Goal: Information Seeking & Learning: Check status

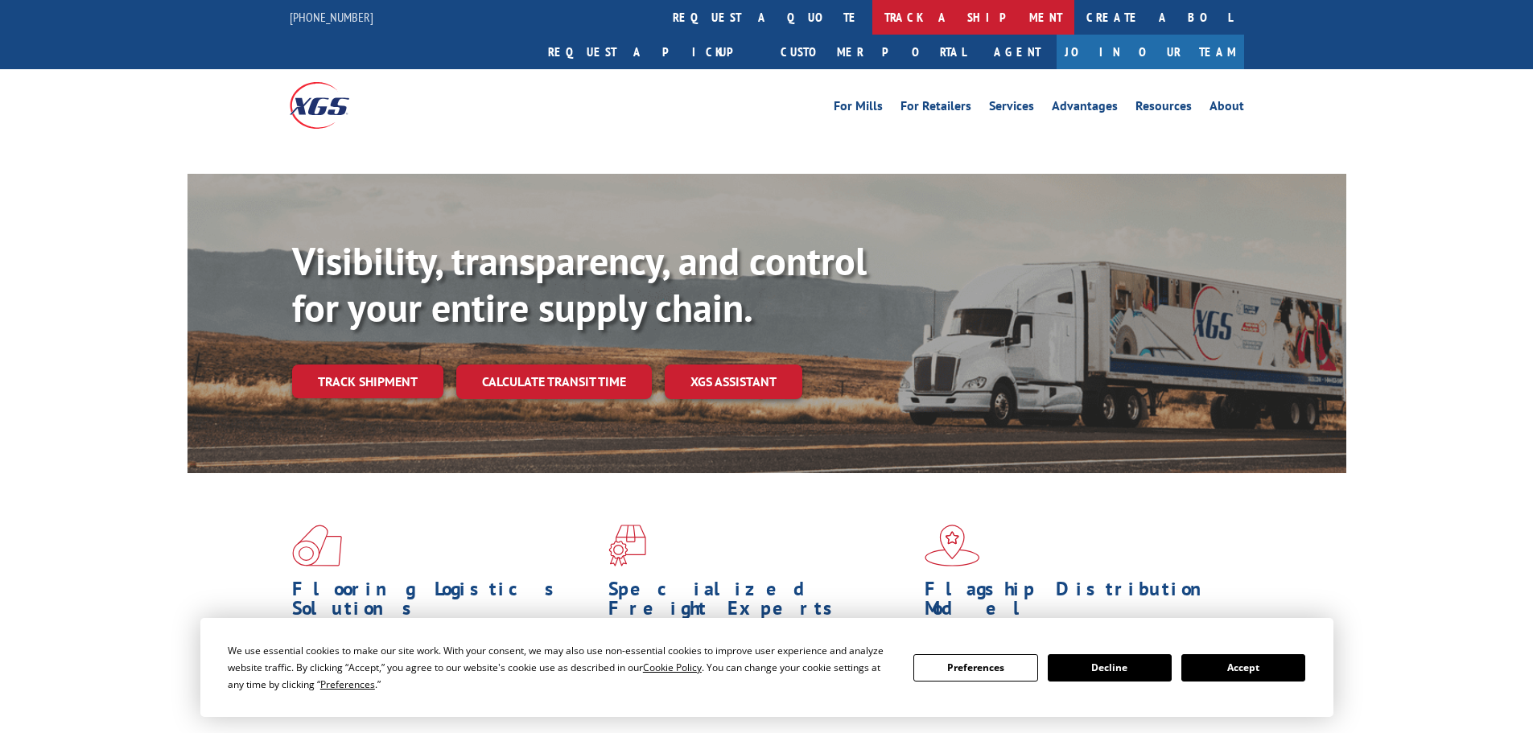
click at [872, 24] on link "track a shipment" at bounding box center [973, 17] width 202 height 35
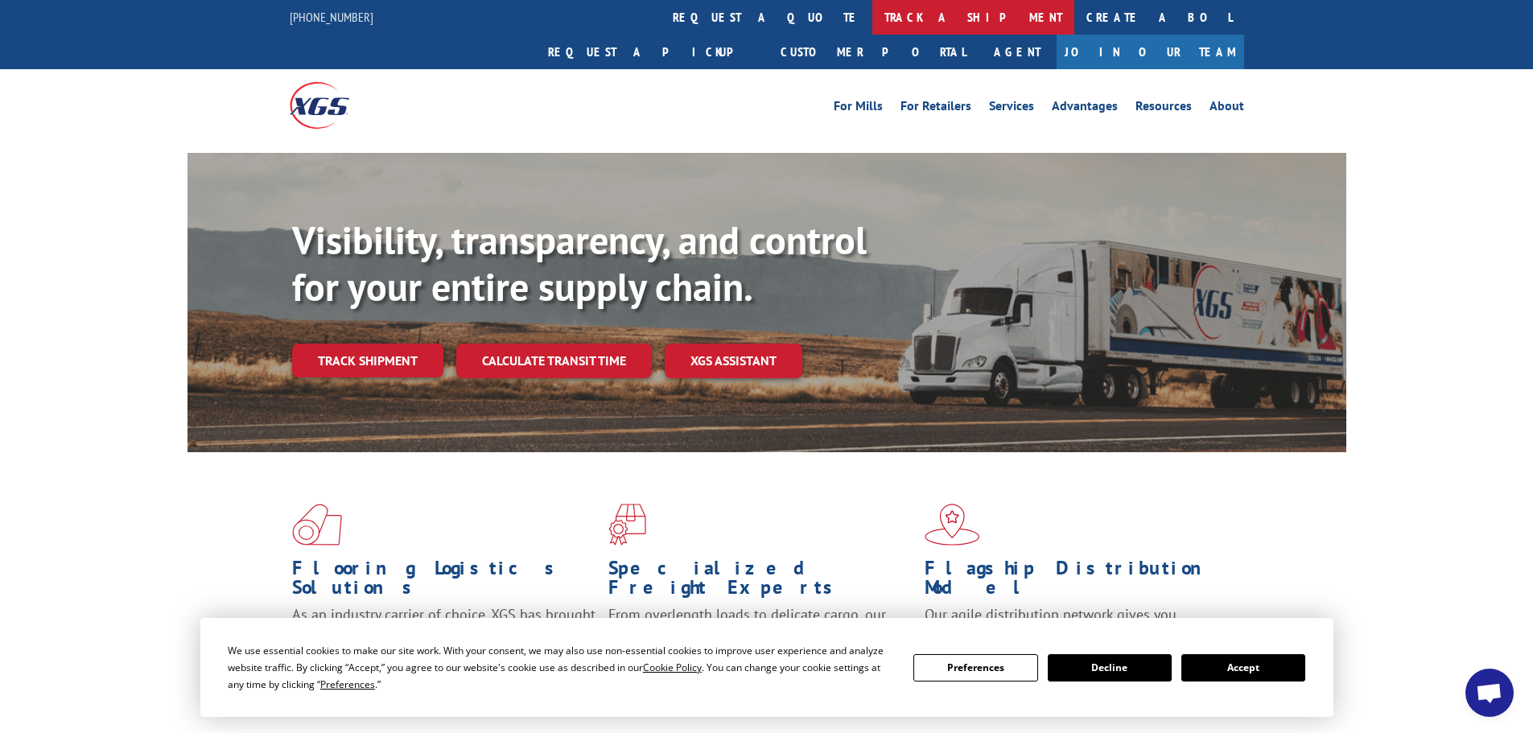
click at [872, 23] on link "track a shipment" at bounding box center [973, 17] width 202 height 35
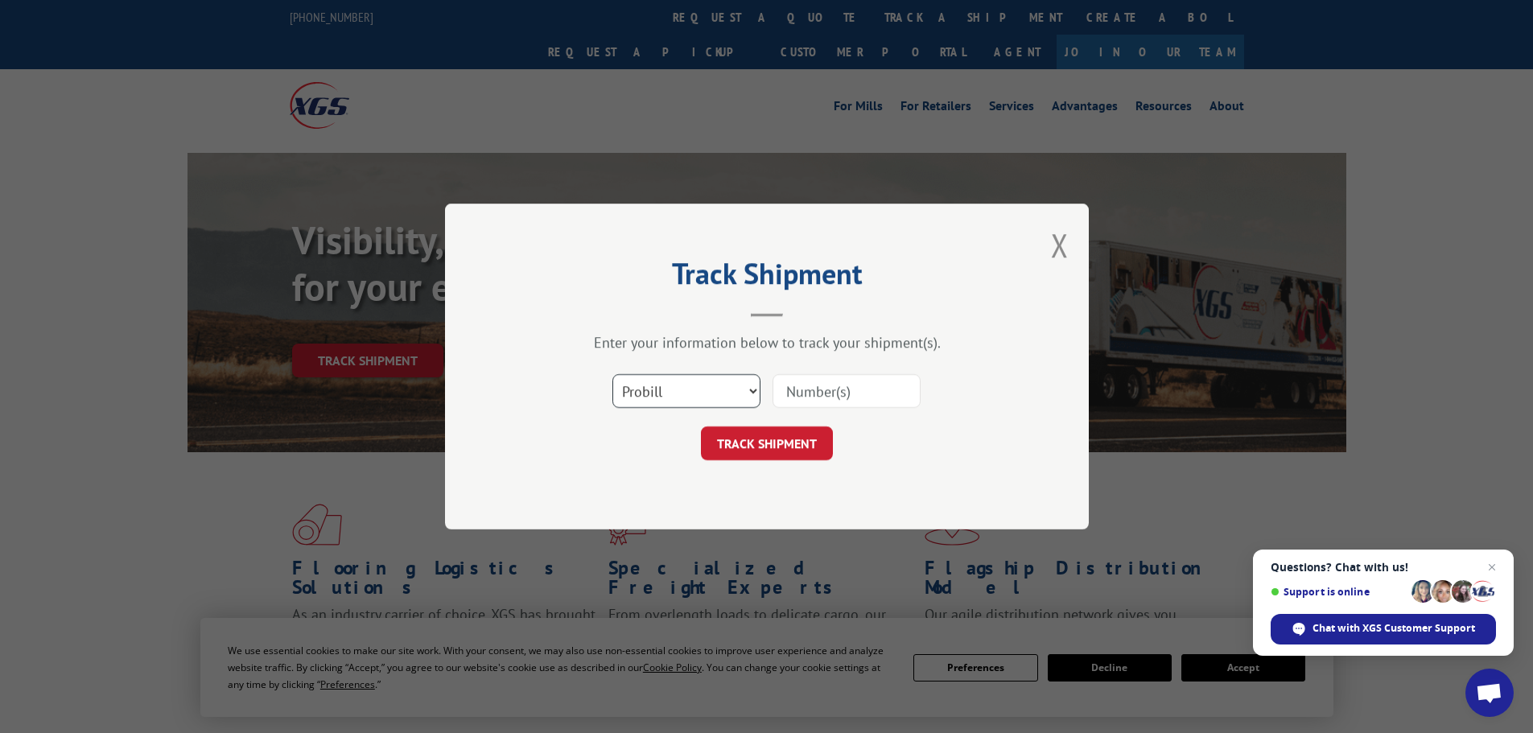
click at [706, 389] on select "Select category... Probill BOL PO" at bounding box center [686, 391] width 148 height 34
select select "bol"
click at [612, 374] on select "Select category... Probill BOL PO" at bounding box center [686, 391] width 148 height 34
click at [808, 389] on input at bounding box center [847, 391] width 148 height 34
paste input "5569291"
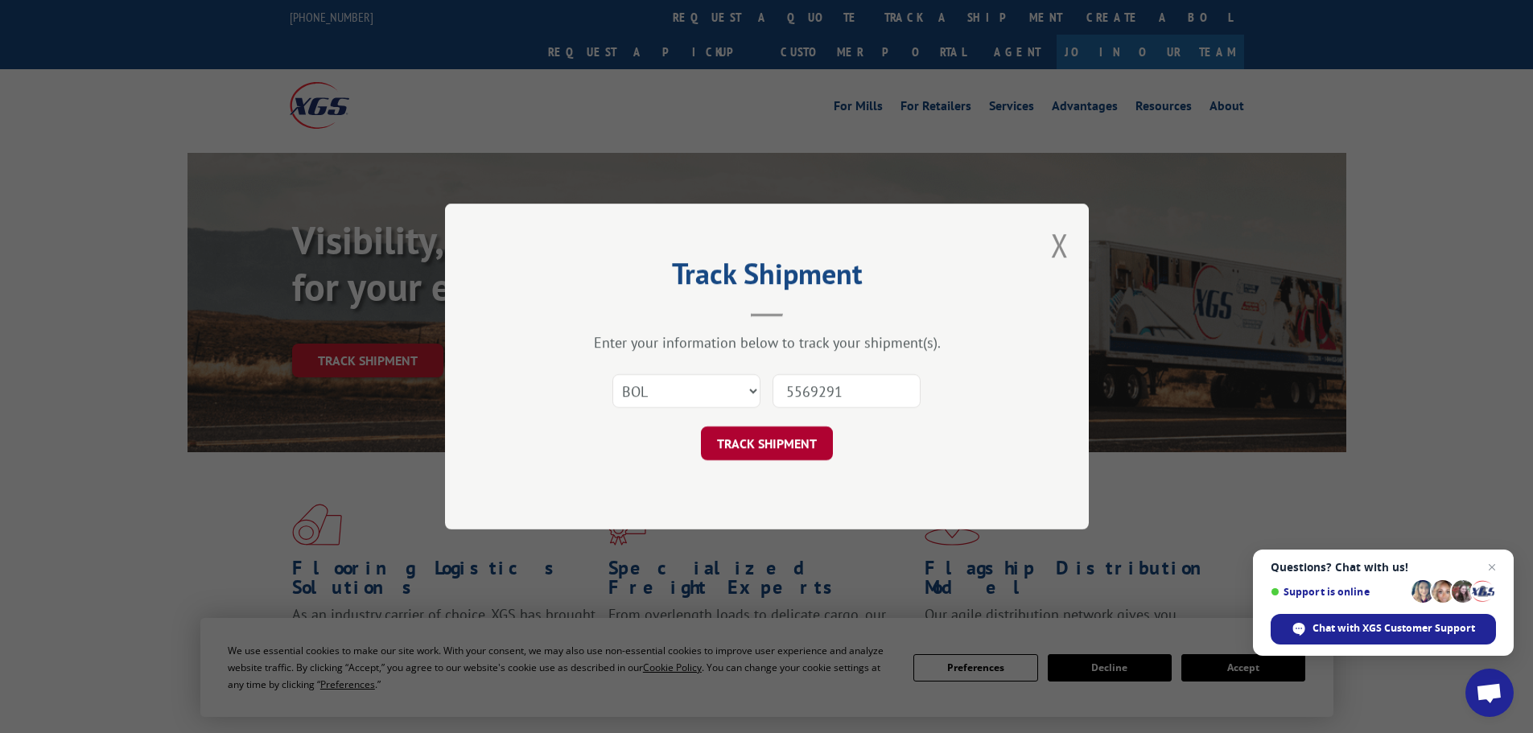
type input "5569291"
click at [801, 450] on button "TRACK SHIPMENT" at bounding box center [767, 444] width 132 height 34
